Goal: Navigation & Orientation: Find specific page/section

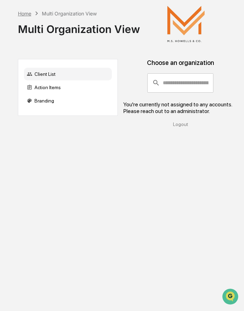
click at [27, 12] on div "Home" at bounding box center [24, 14] width 13 height 6
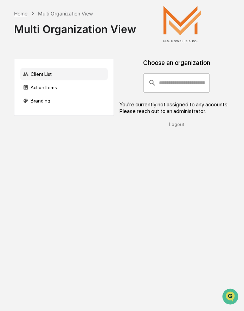
click at [22, 14] on div "Home" at bounding box center [20, 14] width 13 height 6
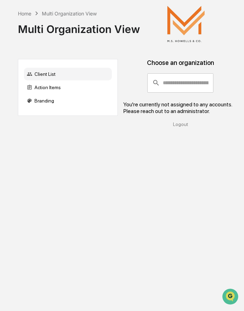
click at [22, 14] on div "Home Multi Organization View Multi Organization View Client List Action Items B…" at bounding box center [122, 155] width 244 height 311
click at [60, 89] on div "Action Items" at bounding box center [68, 87] width 88 height 13
click at [24, 13] on div "Home" at bounding box center [24, 14] width 13 height 6
click at [76, 14] on div "Multi Organization View" at bounding box center [69, 14] width 55 height 6
click at [75, 14] on div "Multi Organization View" at bounding box center [69, 14] width 55 height 6
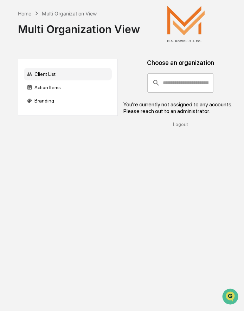
click at [49, 75] on div "Client List" at bounding box center [68, 74] width 88 height 13
click at [48, 87] on div "Action Items" at bounding box center [68, 87] width 88 height 13
